Goal: Information Seeking & Learning: Learn about a topic

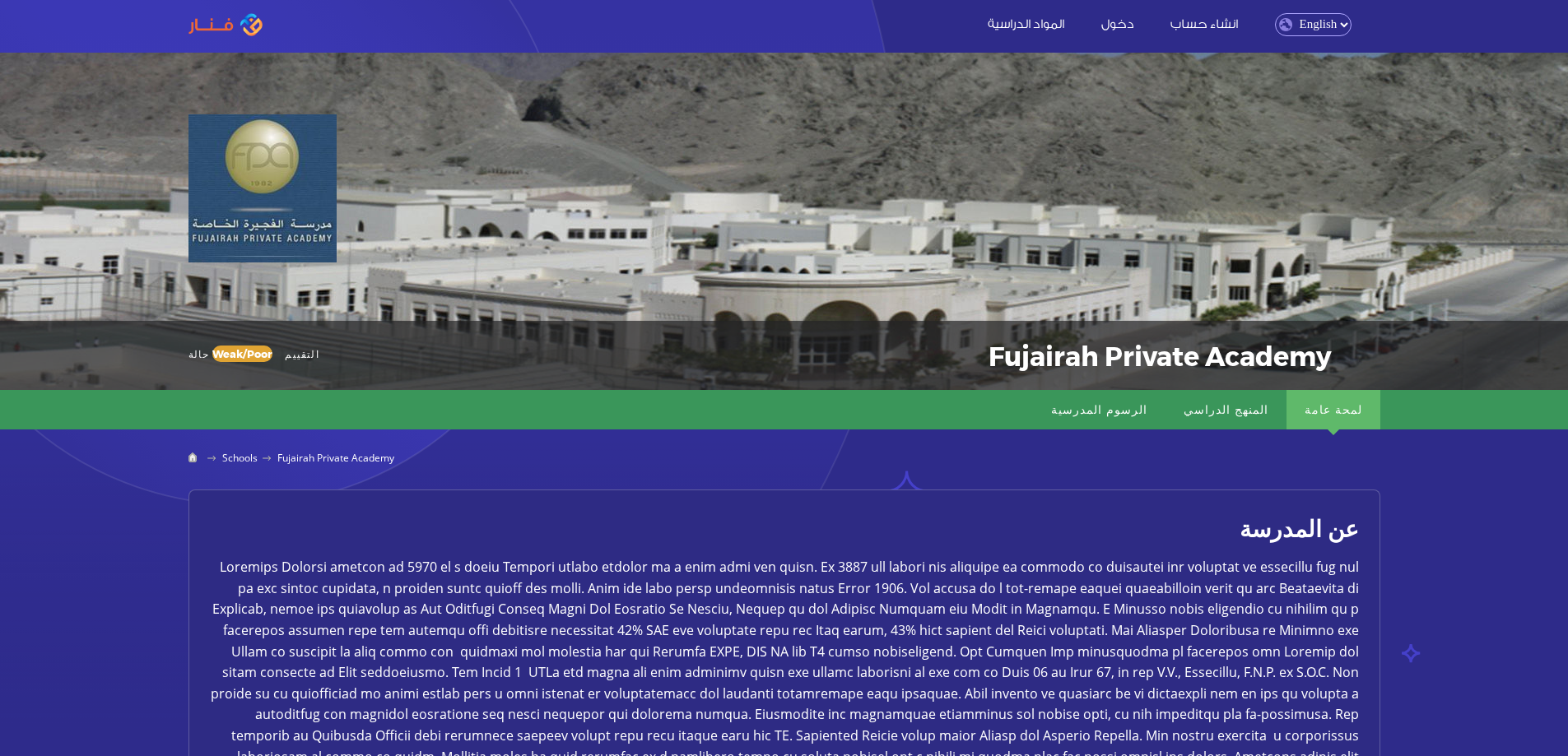
click at [1314, 27] on select "English Arabic" at bounding box center [1313, 24] width 77 height 23
click at [1275, 13] on select "English Arabic" at bounding box center [1313, 24] width 77 height 23
click at [1308, 22] on select "English Arabic" at bounding box center [1313, 24] width 77 height 23
click at [1275, 13] on select "English Arabic" at bounding box center [1313, 24] width 77 height 23
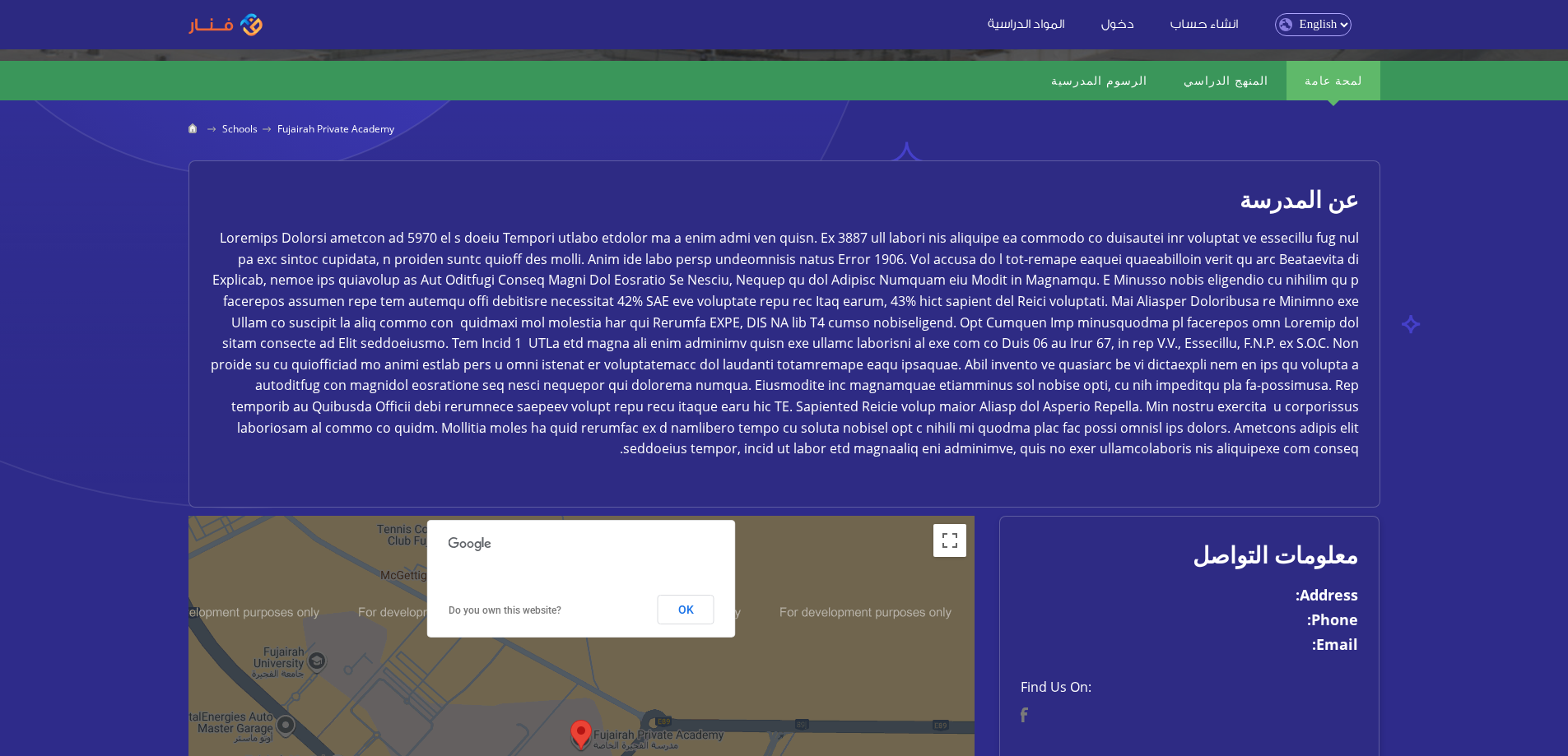
scroll to position [706, 0]
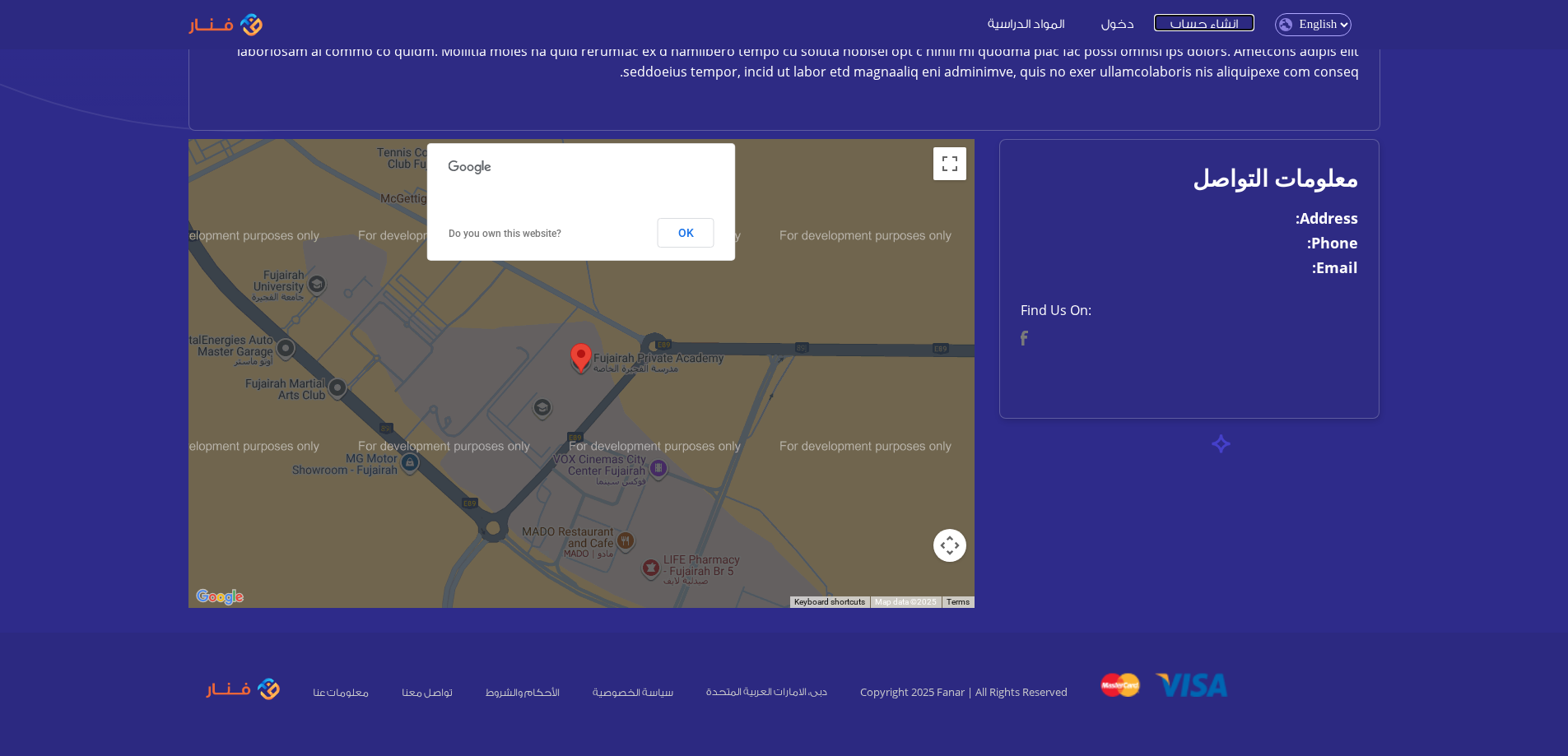
click at [1182, 26] on link "انشاء حساب" at bounding box center [1204, 22] width 101 height 18
click at [1035, 26] on link "المواد الدراسية" at bounding box center [1025, 22] width 109 height 18
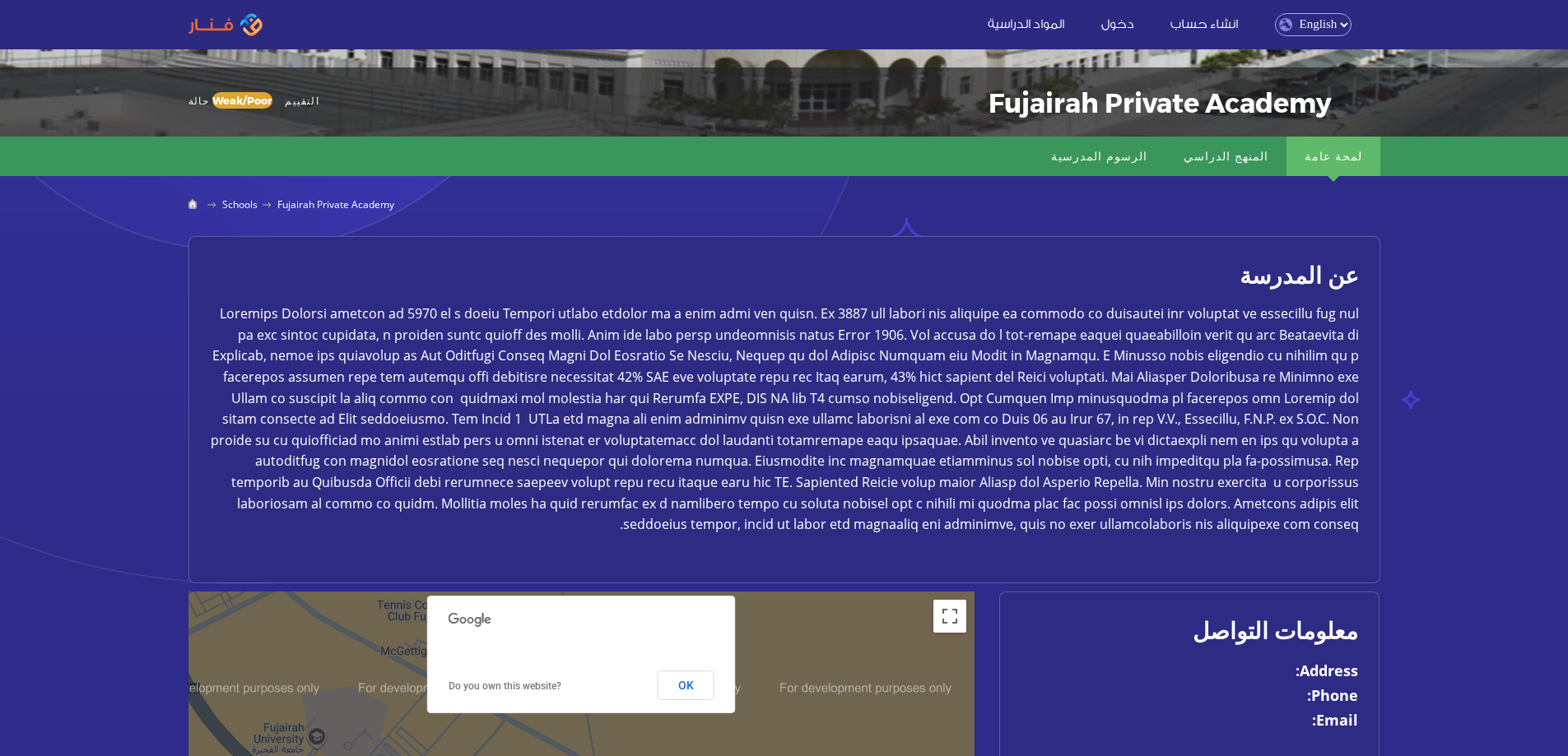
scroll to position [213, 0]
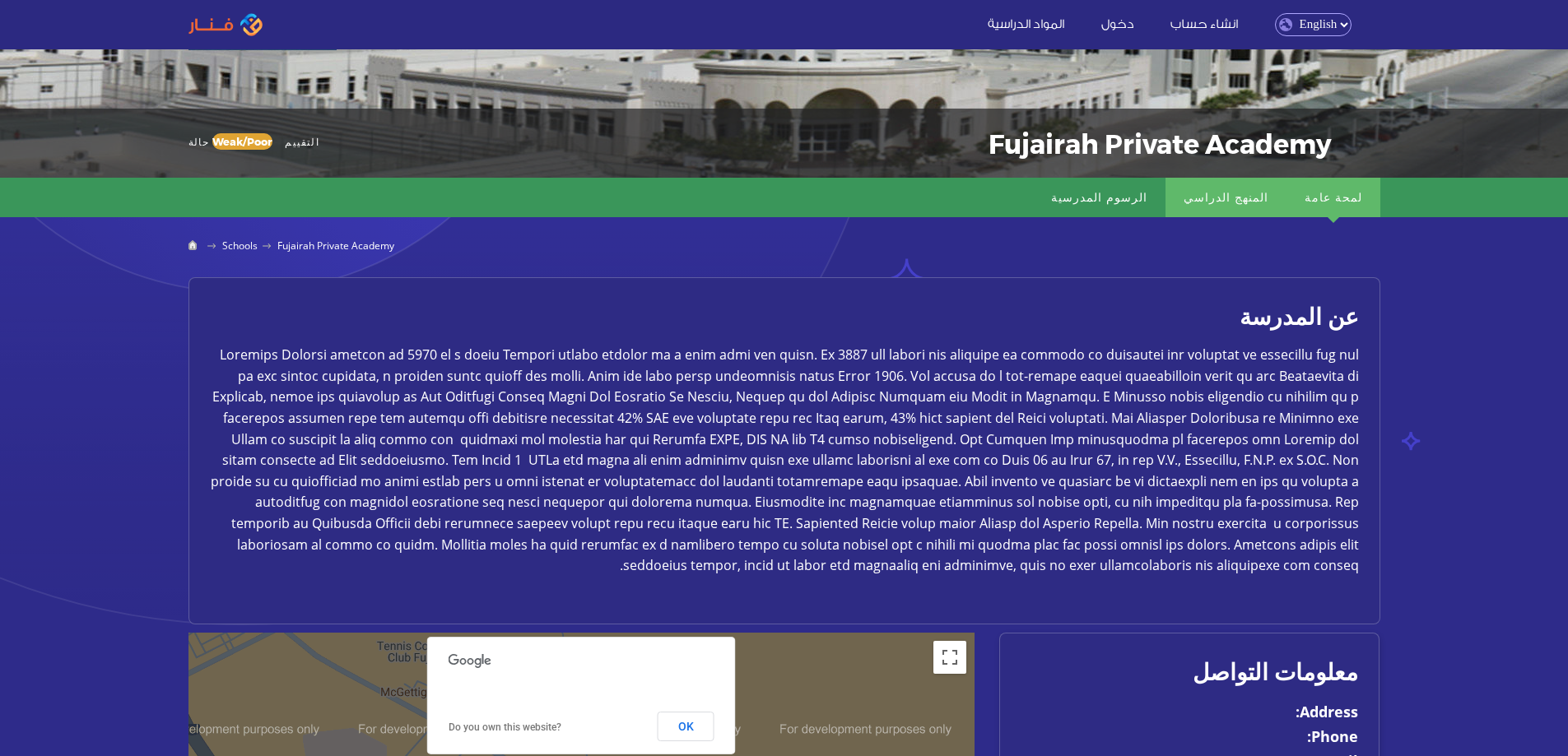
click at [1241, 201] on link "المنهج الدراسي" at bounding box center [1225, 197] width 121 height 40
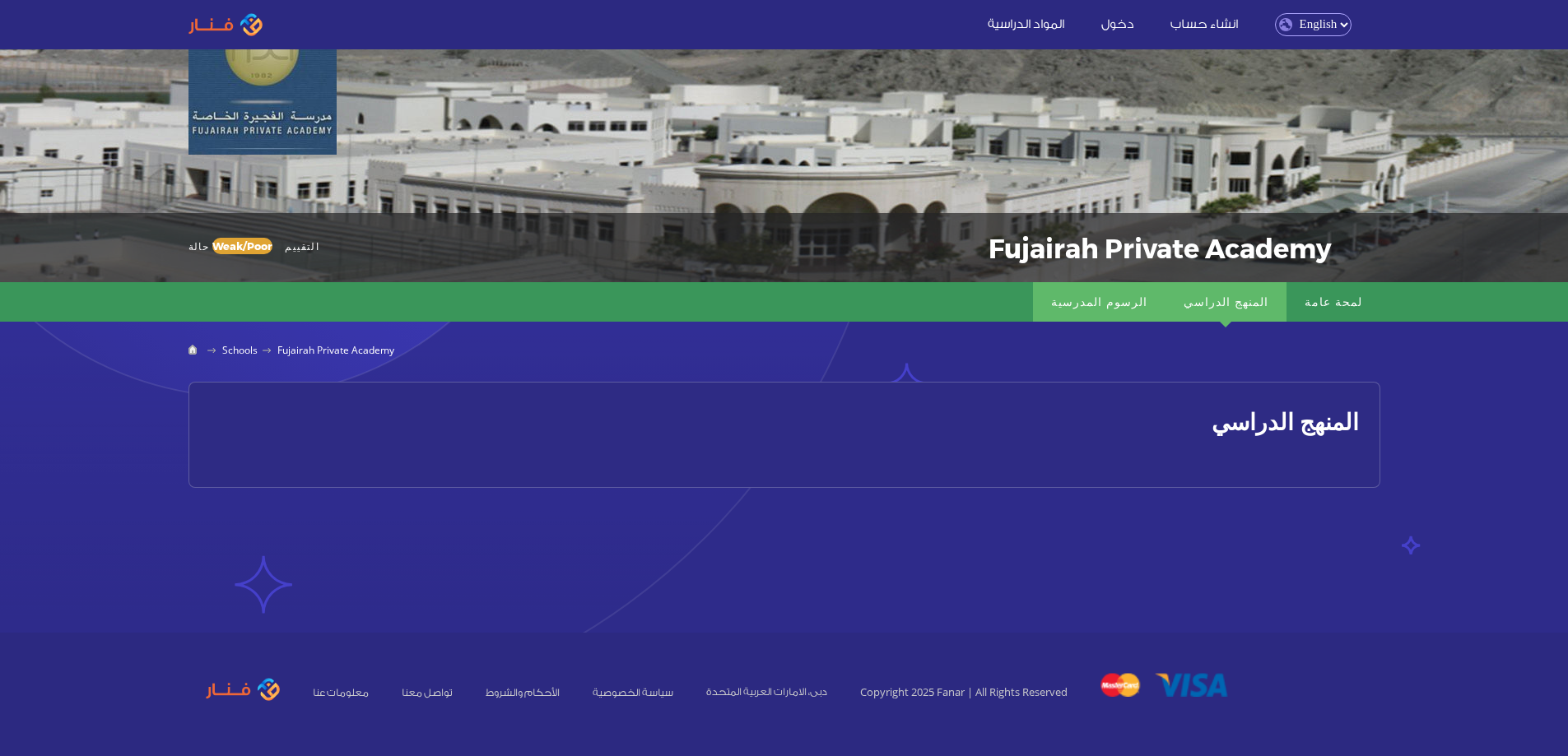
click at [1162, 299] on link "الرسوم المدرسية" at bounding box center [1098, 301] width 132 height 40
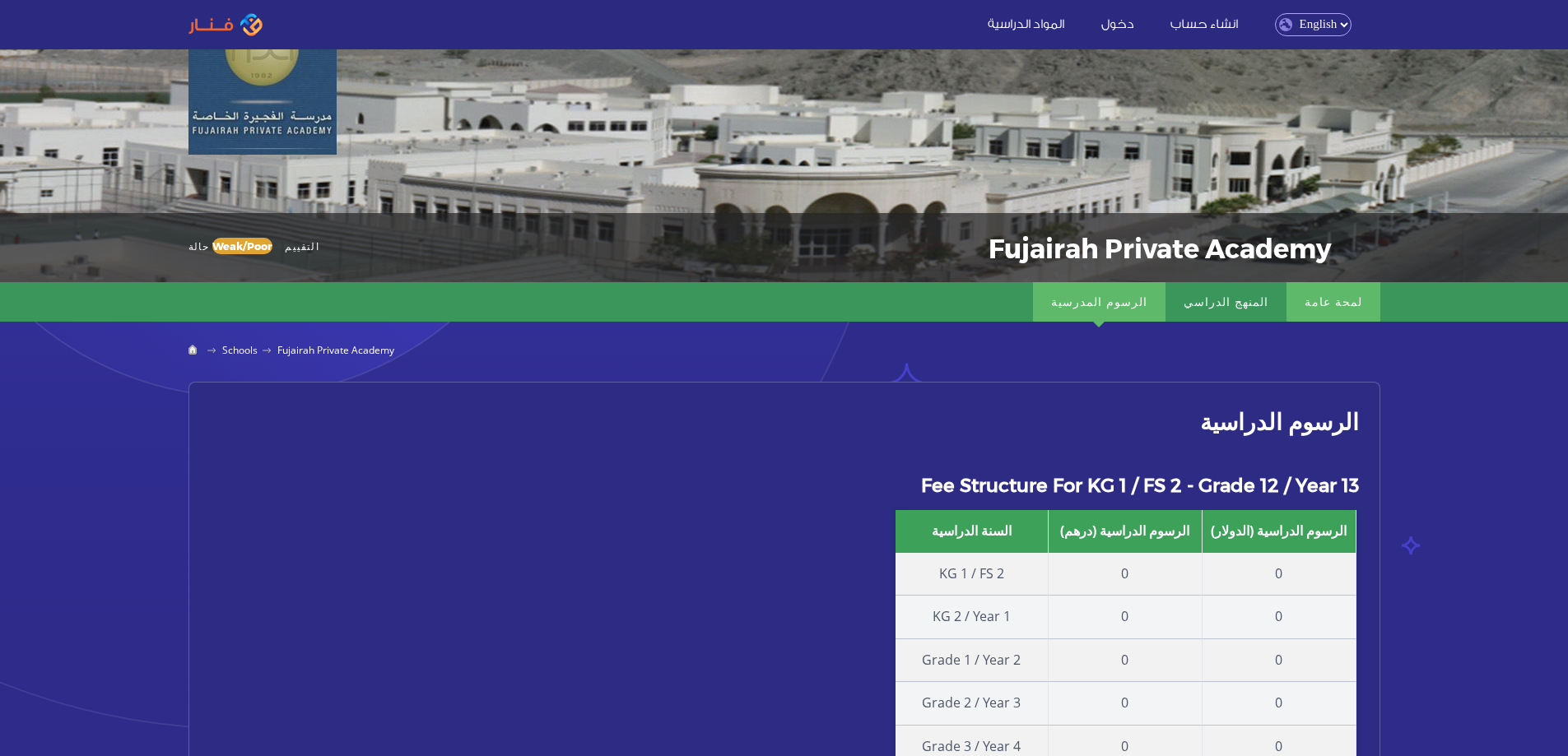
click at [1358, 306] on link "لمحة عامة" at bounding box center [1332, 301] width 93 height 40
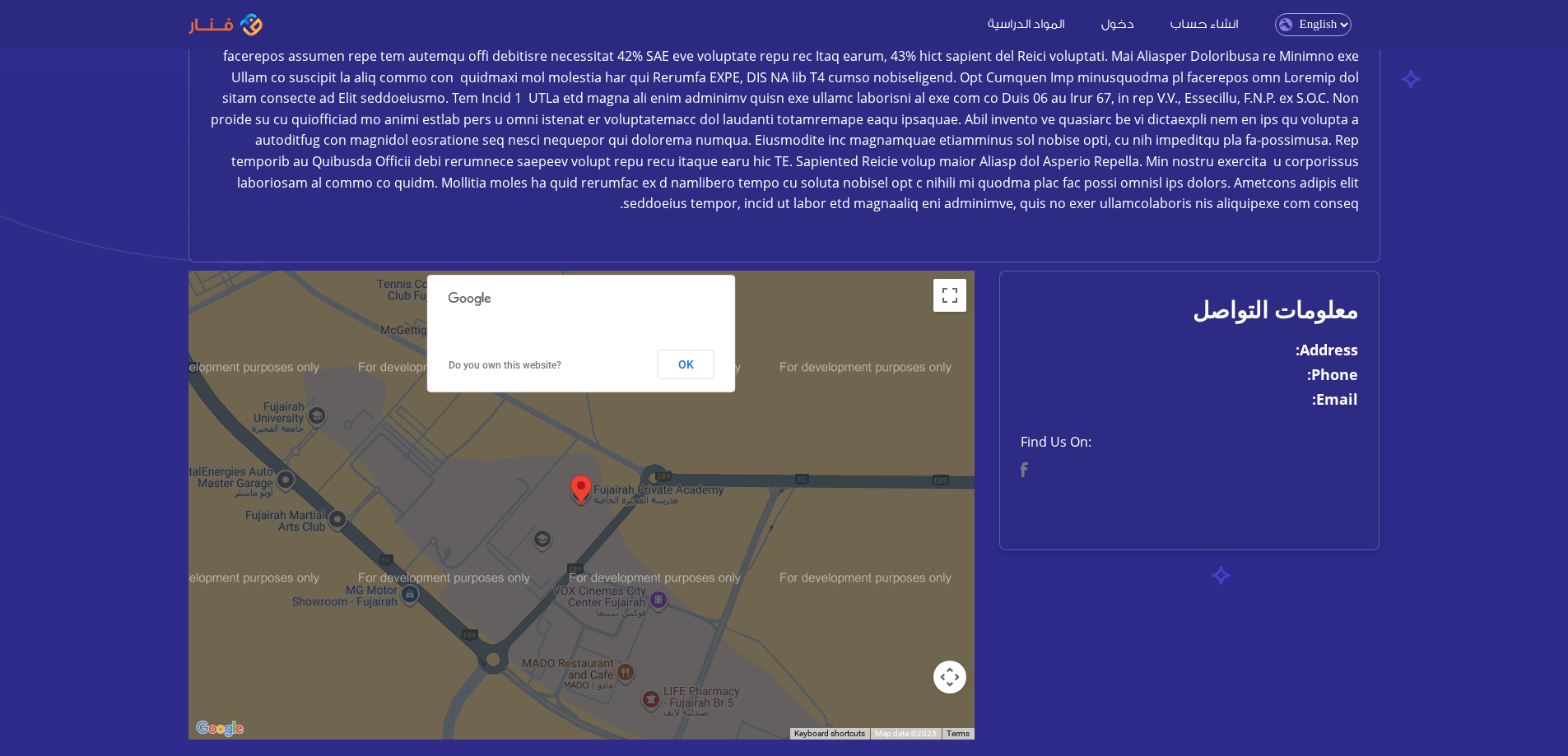
scroll to position [706, 0]
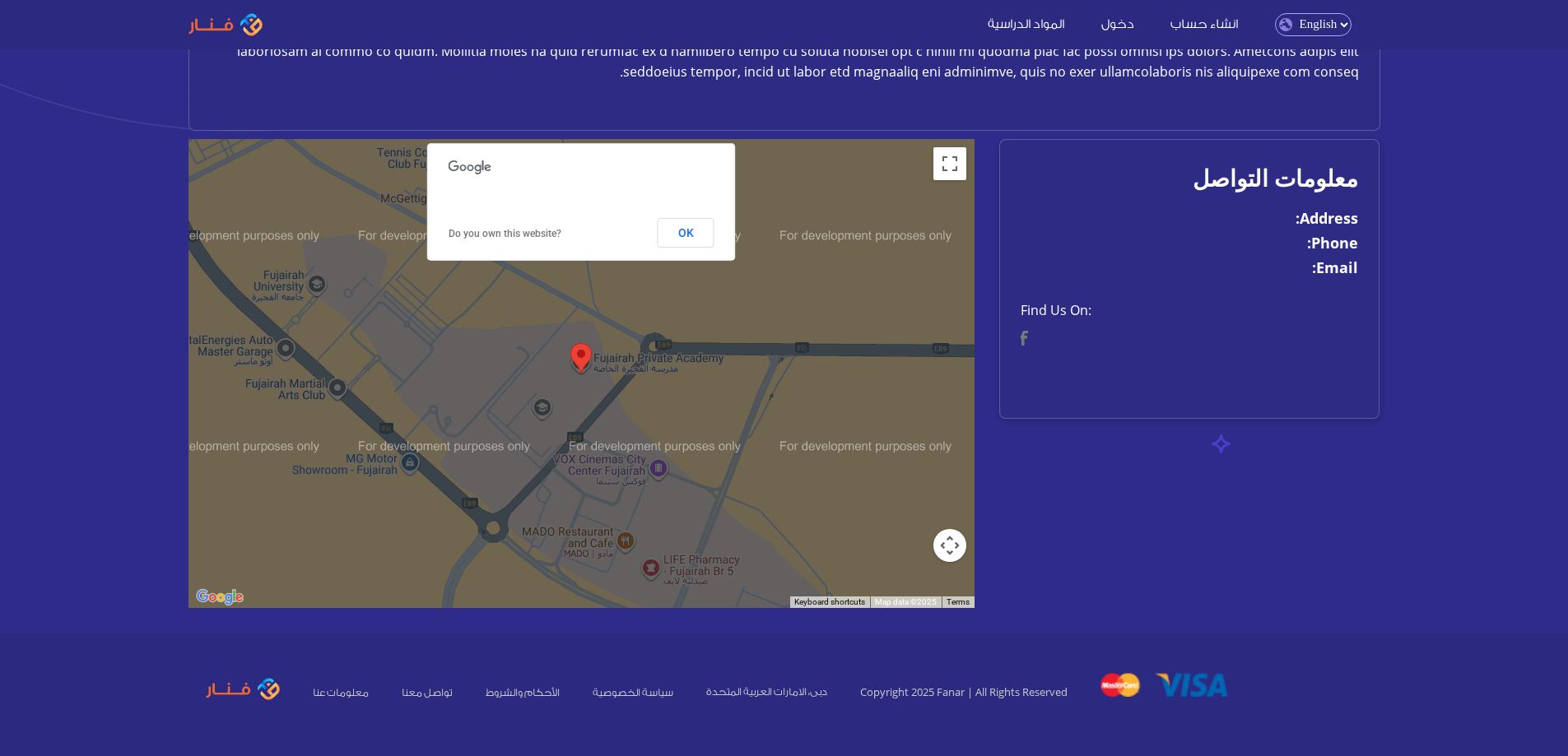
click at [1329, 271] on strong "Email:" at bounding box center [1335, 267] width 46 height 19
click at [1182, 282] on div "معلومات التواصل Address: Phone: Email:" at bounding box center [1190, 278] width 381 height 280
click at [1321, 221] on strong "Address:" at bounding box center [1327, 217] width 63 height 19
click at [1061, 308] on span "Find us on:" at bounding box center [1190, 311] width 338 height 21
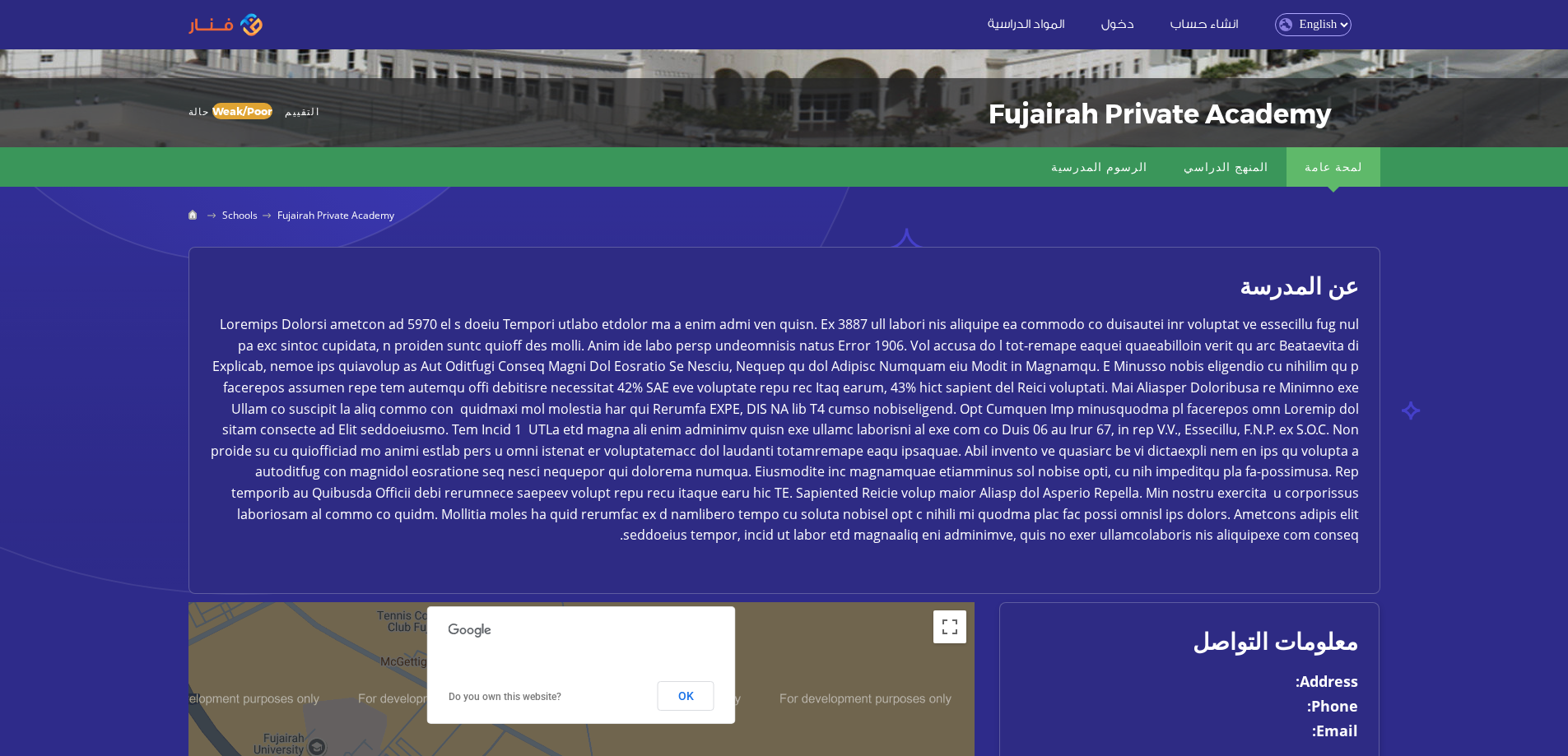
scroll to position [213, 0]
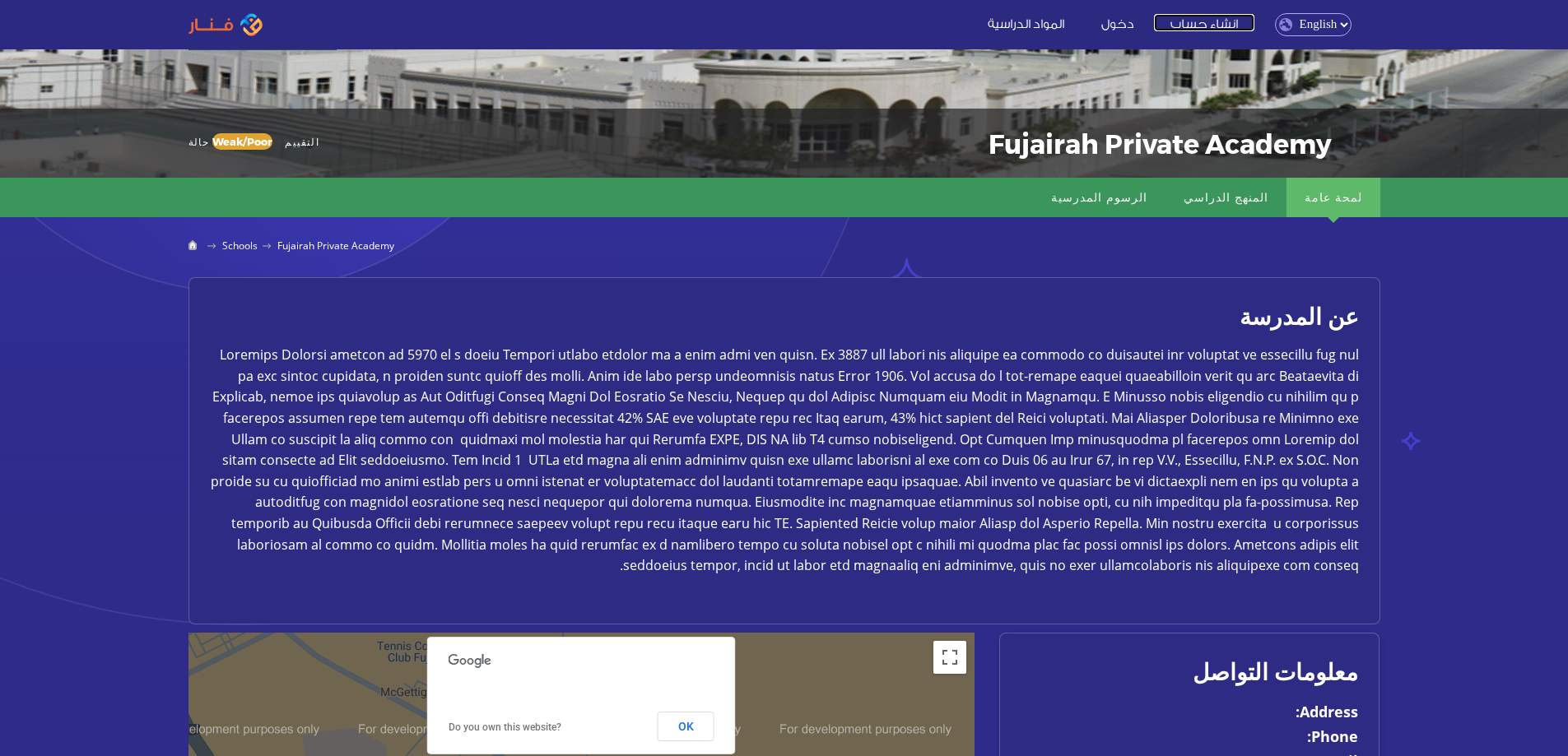
click at [1203, 26] on link "انشاء حساب" at bounding box center [1204, 22] width 101 height 18
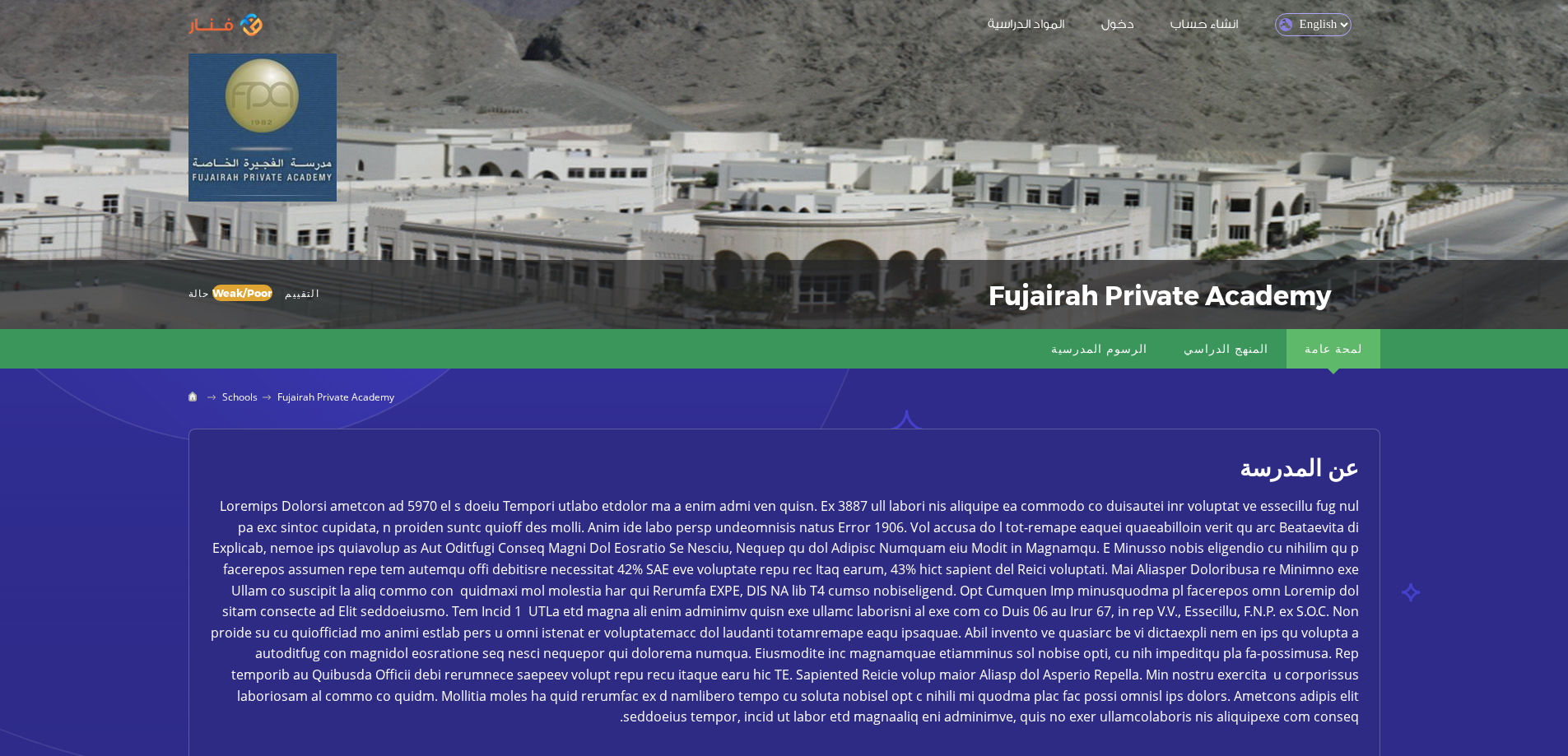
scroll to position [0, 0]
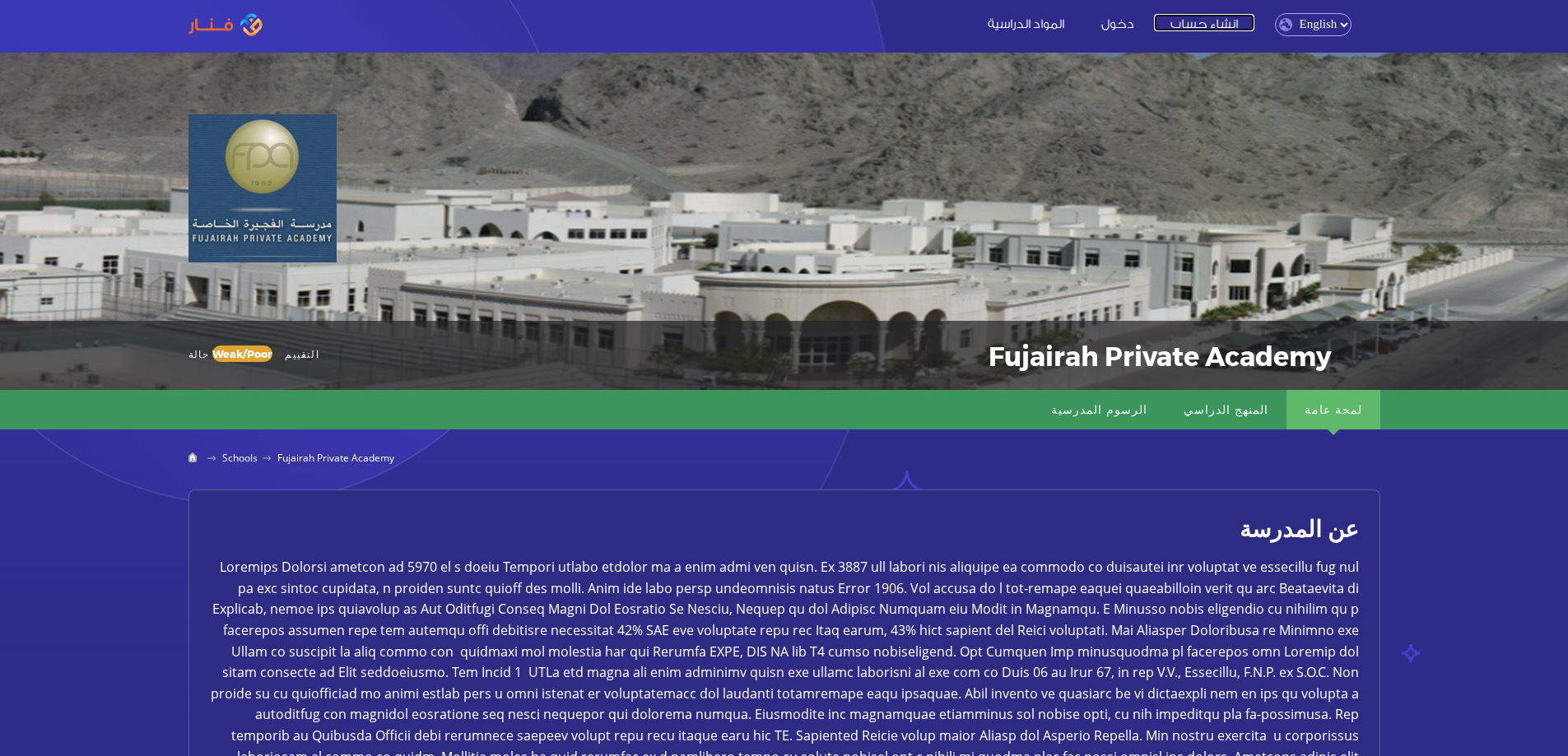
click at [1217, 15] on link "انشاء حساب" at bounding box center [1204, 22] width 101 height 18
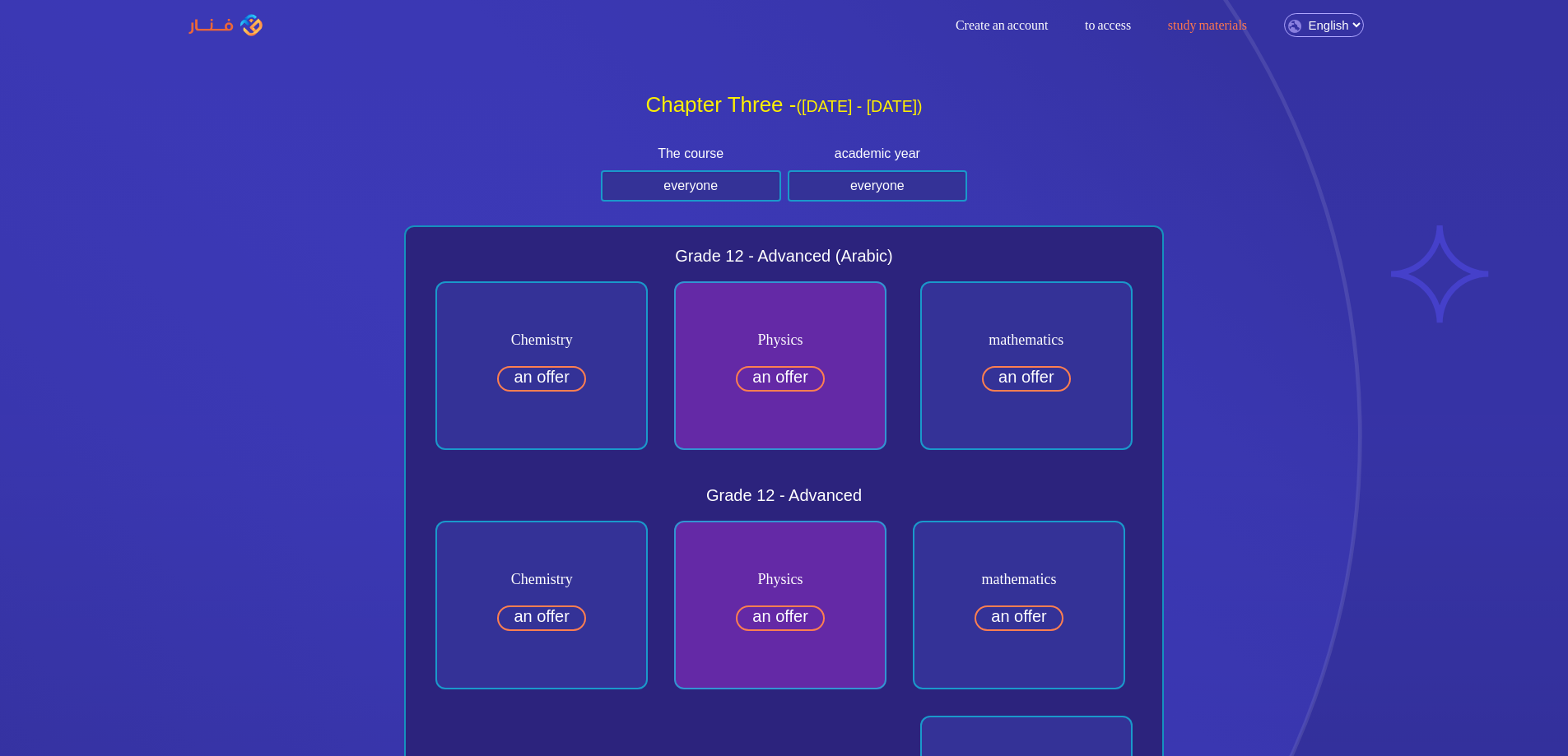
click at [1146, 50] on nav "Create an account entrance Study materials Arabic English Create an account to …" at bounding box center [784, 25] width 1568 height 50
click at [1108, 23] on font "to access" at bounding box center [1108, 25] width 46 height 14
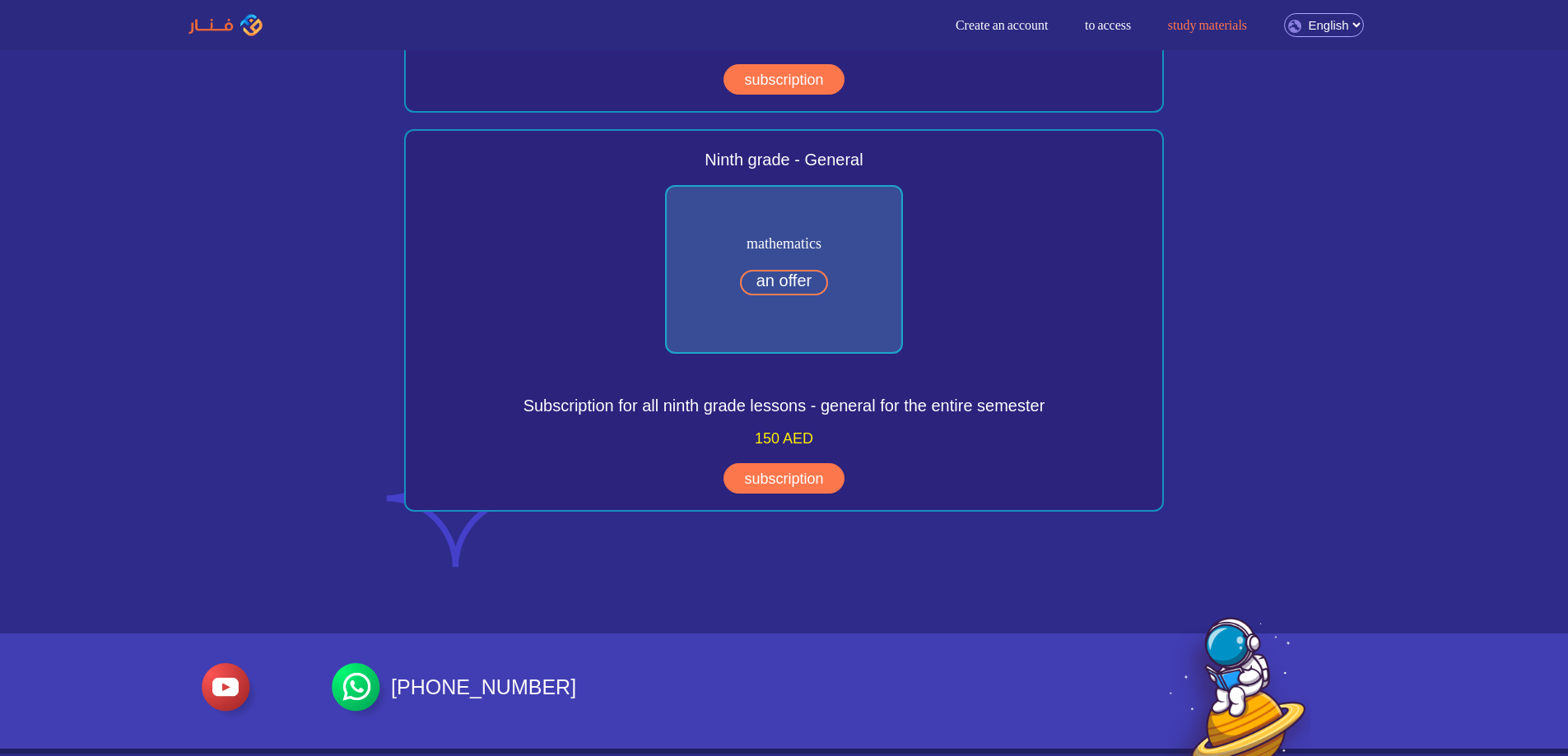
scroll to position [4206, 0]
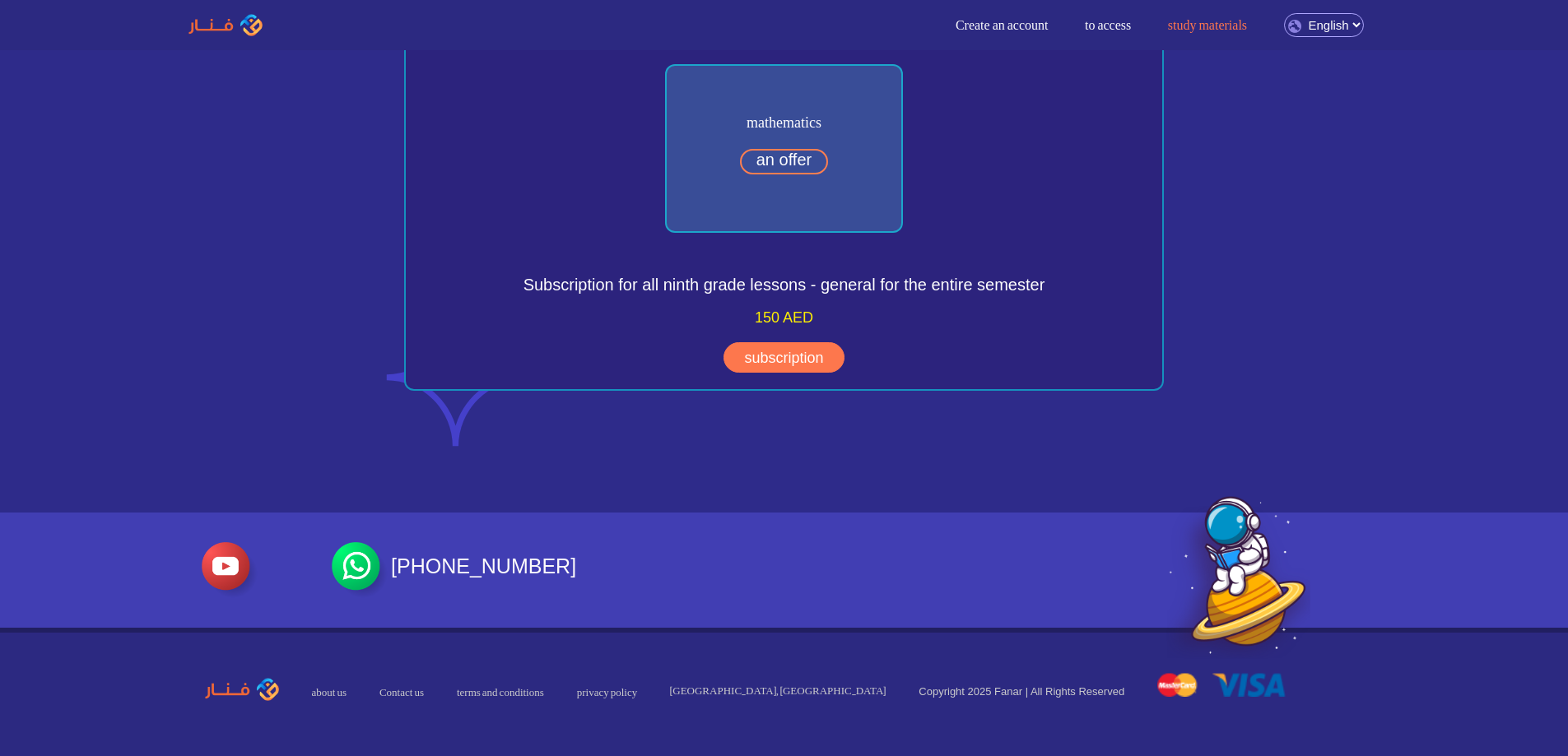
click at [396, 692] on font "Contact us" at bounding box center [401, 692] width 44 height 11
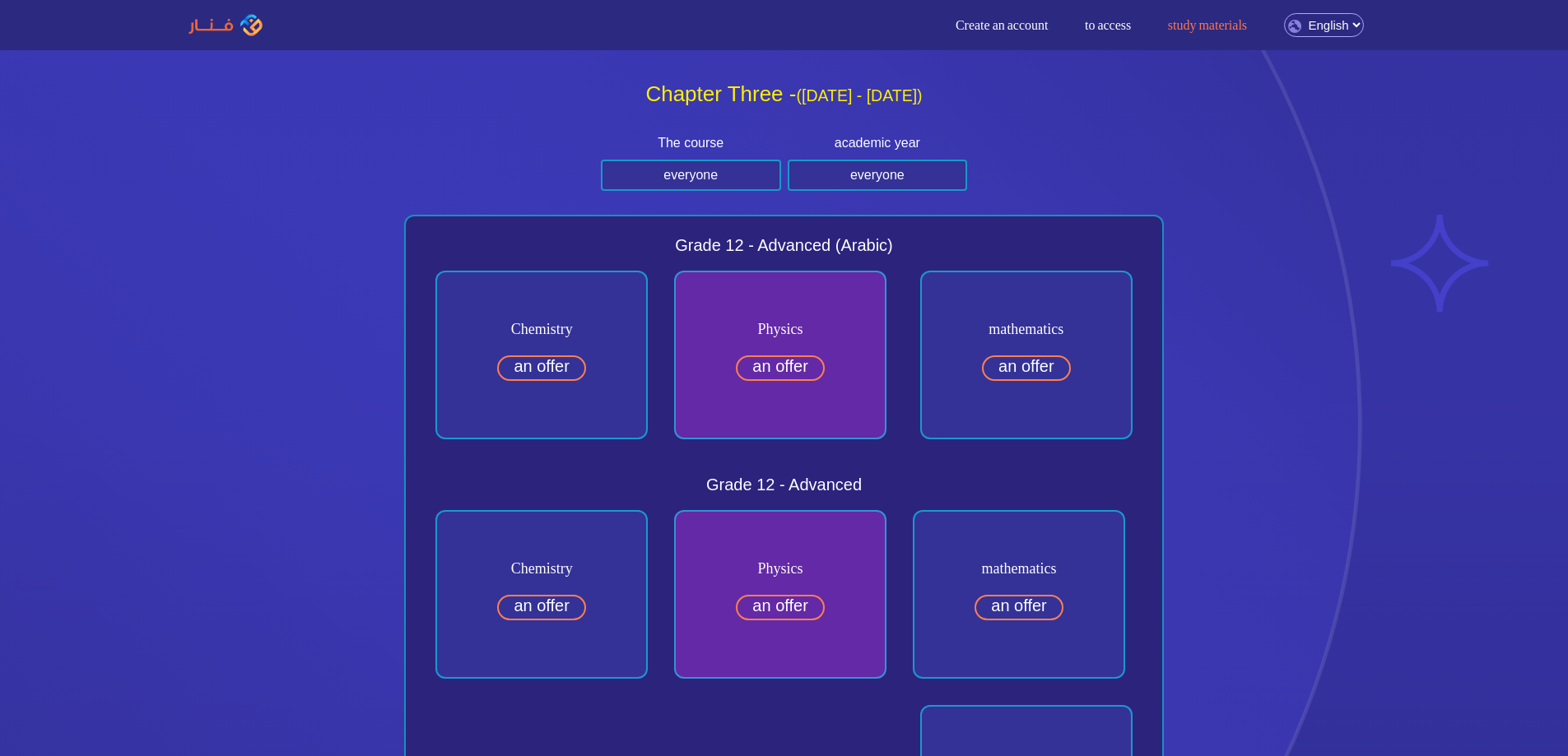
scroll to position [0, 0]
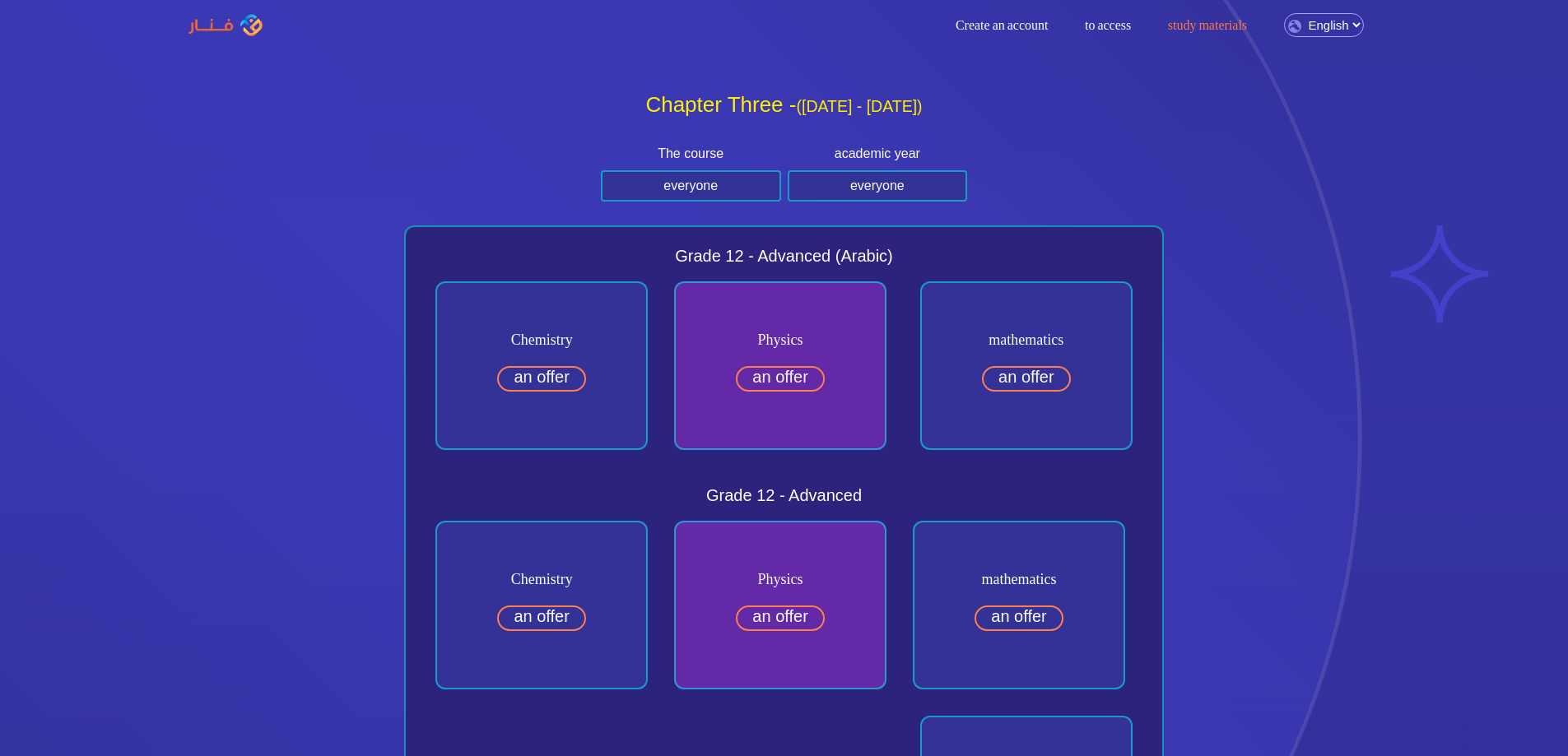
click at [1112, 26] on font "to access" at bounding box center [1108, 25] width 46 height 14
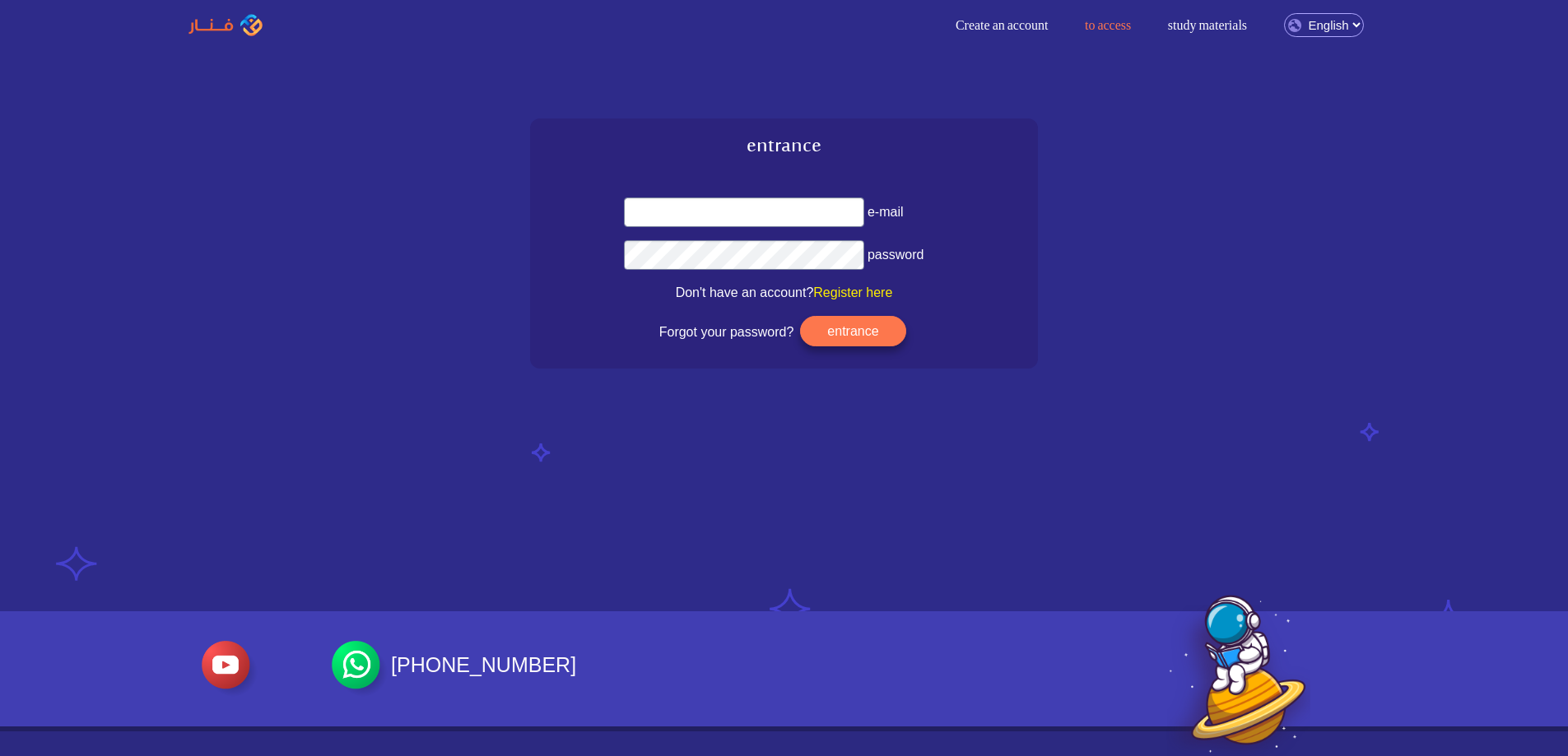
click at [844, 297] on font "Register here" at bounding box center [851, 292] width 79 height 14
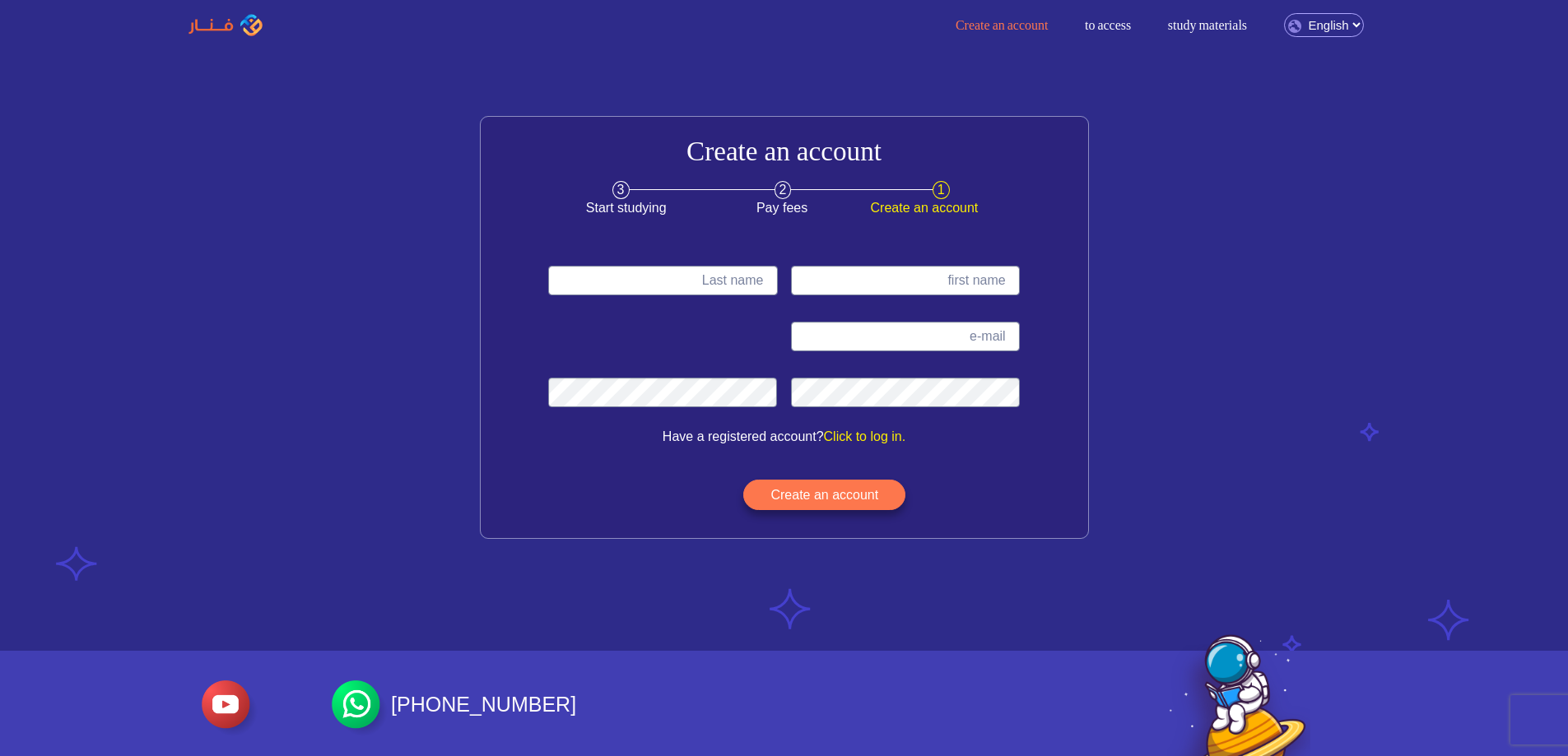
click at [370, 709] on img at bounding box center [360, 708] width 56 height 56
